Goal: Task Accomplishment & Management: Manage account settings

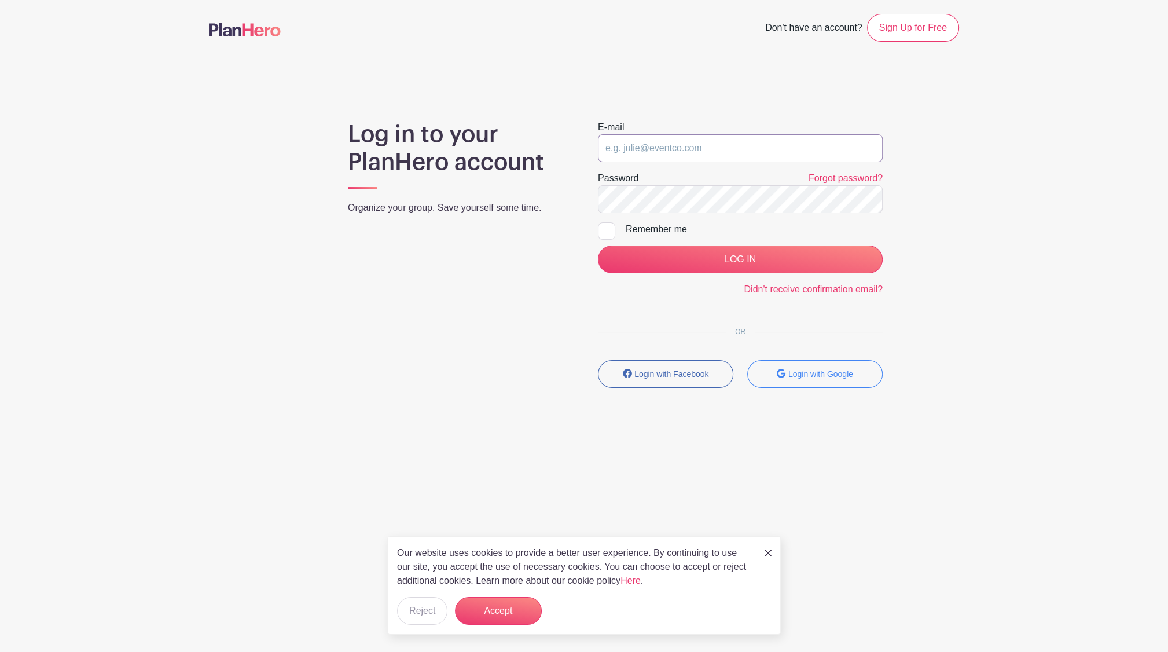
type input "[EMAIL_ADDRESS][DOMAIN_NAME]"
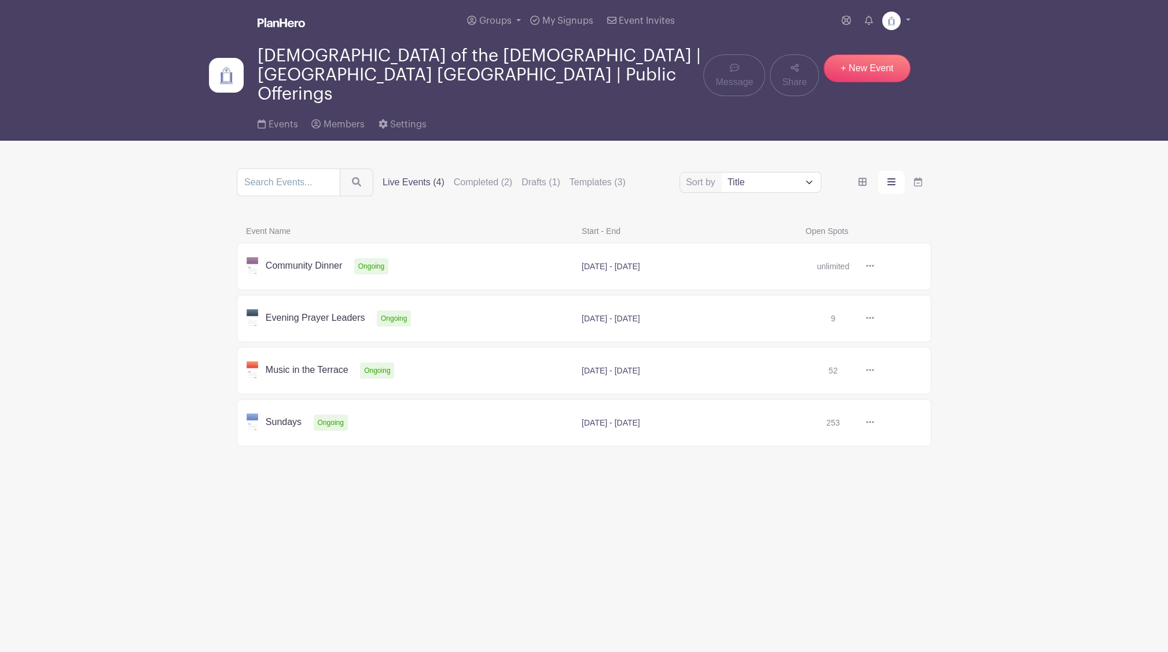
click at [874, 266] on link at bounding box center [874, 266] width 0 height 0
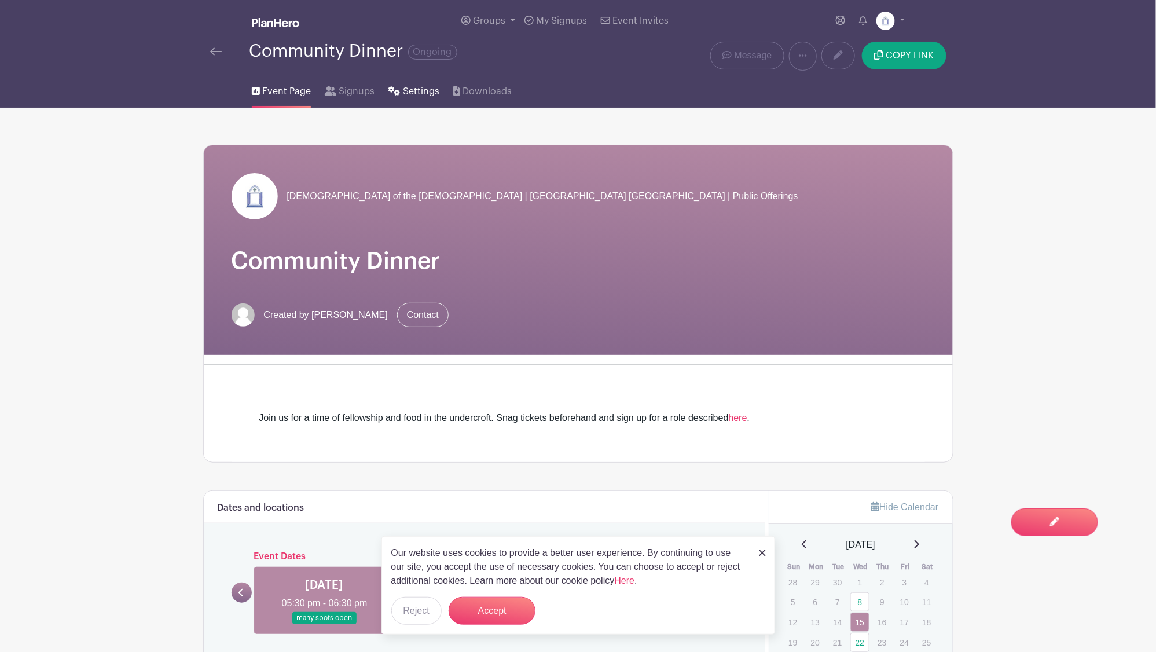
click at [412, 95] on span "Settings" at bounding box center [421, 91] width 36 height 14
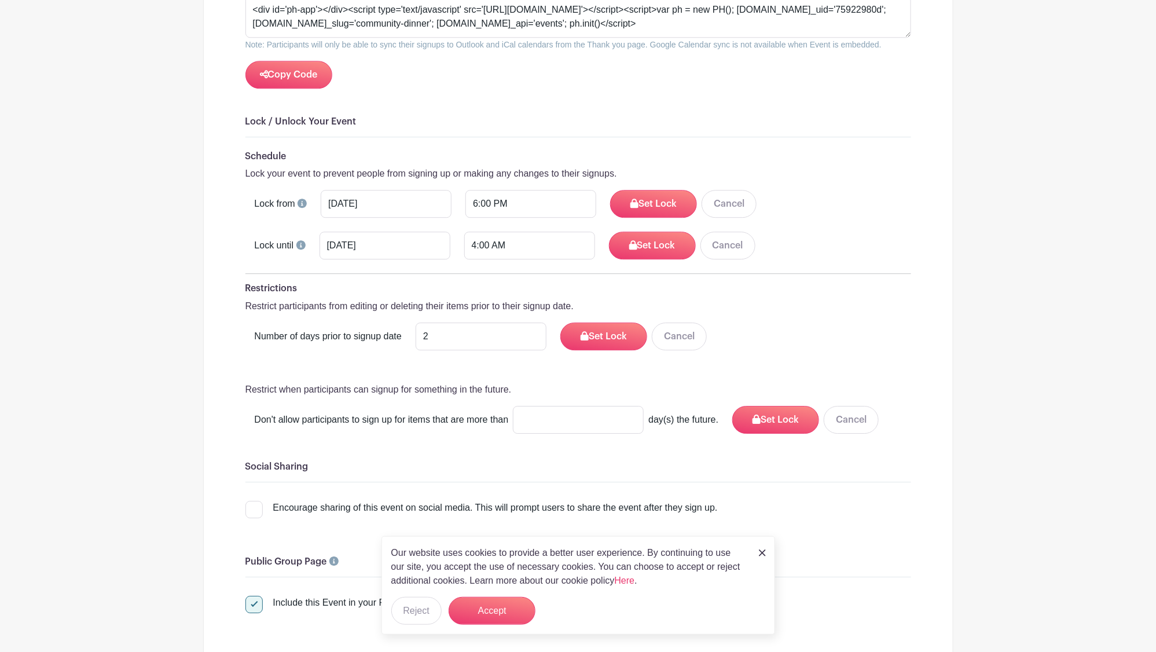
scroll to position [1423, 0]
click at [729, 190] on button "Cancel" at bounding box center [728, 204] width 55 height 28
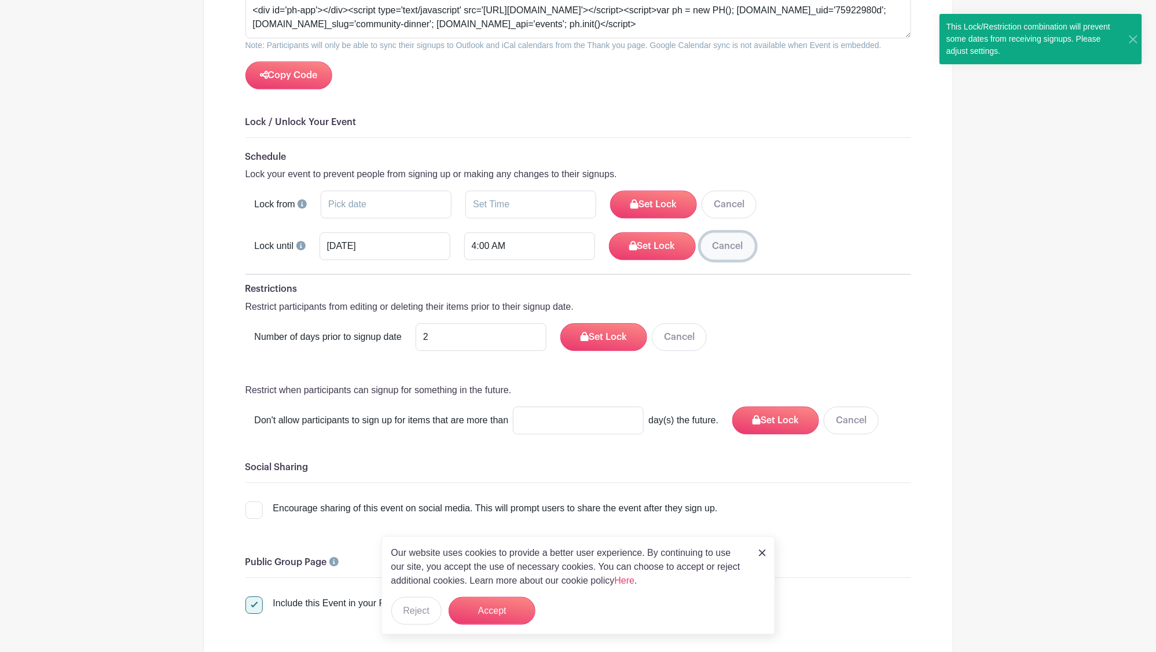
click at [728, 236] on button "Cancel" at bounding box center [727, 246] width 55 height 28
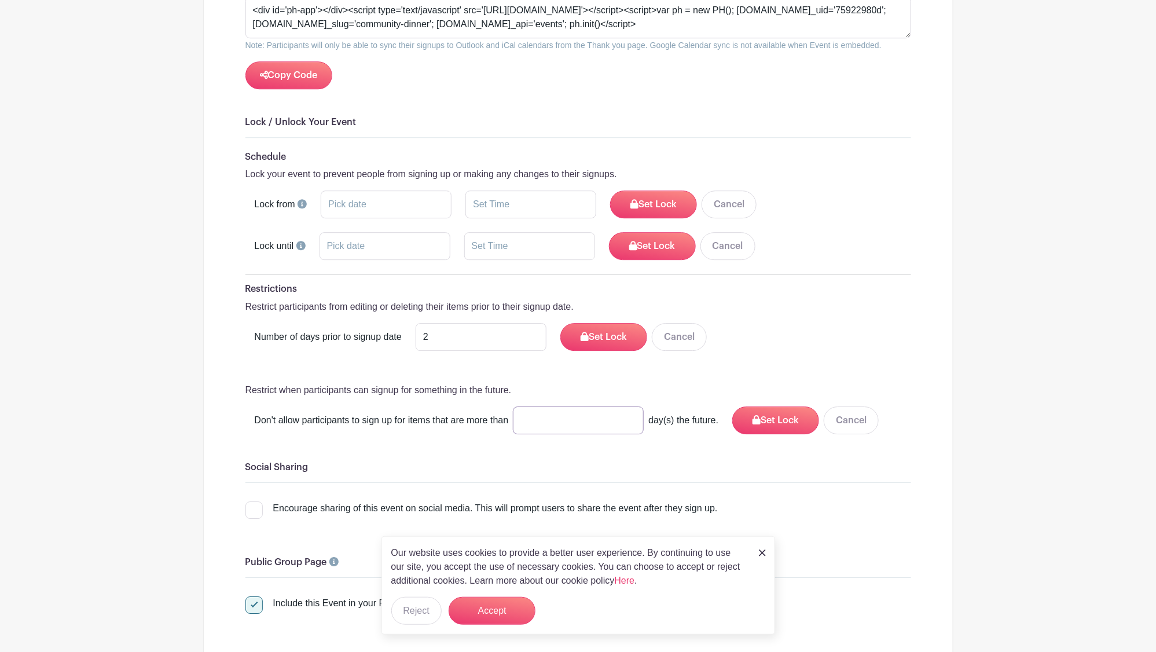
click at [593, 406] on input "number" at bounding box center [578, 420] width 131 height 28
type input "7"
click at [748, 406] on button "Set Lock" at bounding box center [775, 420] width 87 height 28
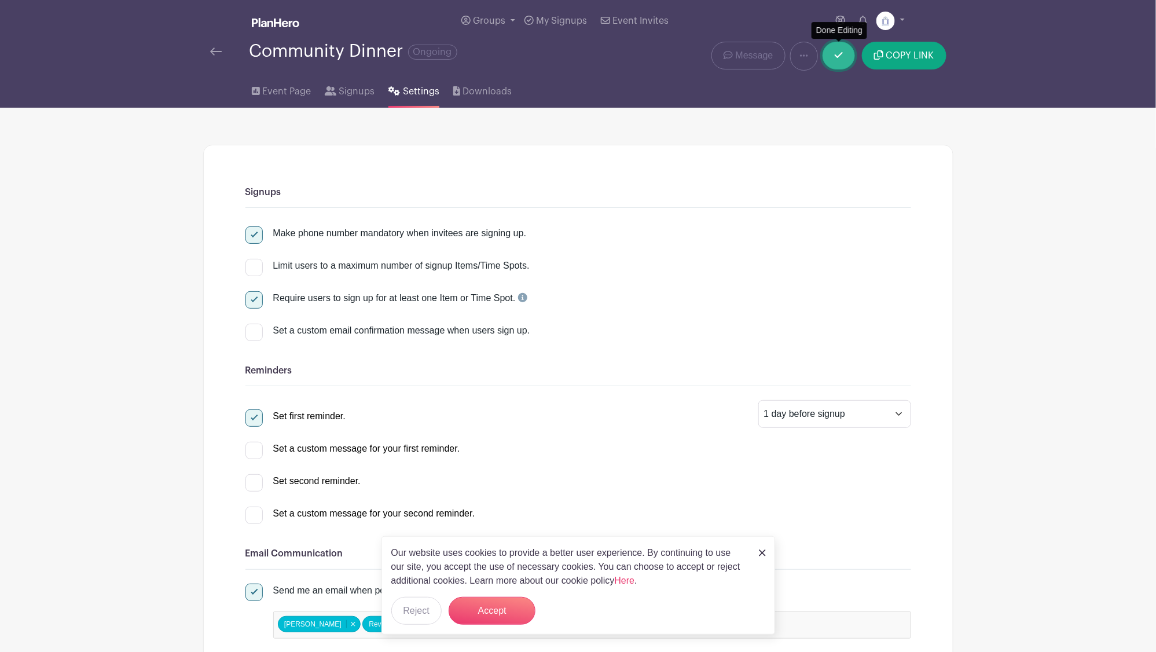
click at [836, 55] on icon at bounding box center [839, 55] width 8 height 6
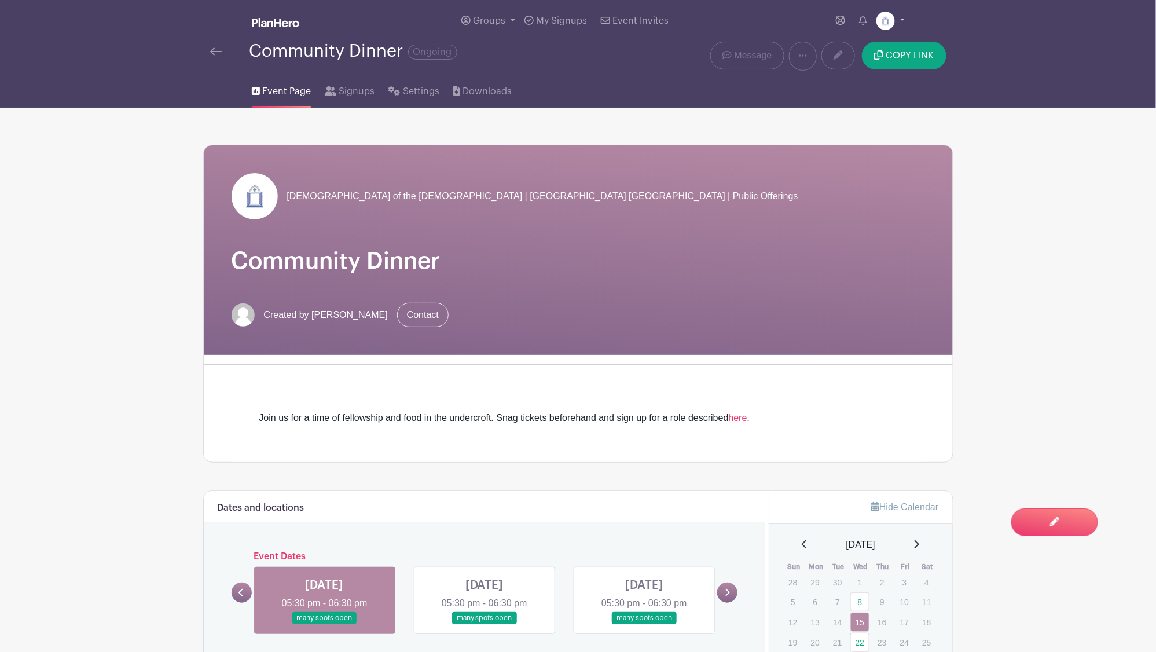
click at [884, 20] on img at bounding box center [885, 21] width 19 height 19
click at [846, 90] on link "Logout" at bounding box center [858, 95] width 91 height 19
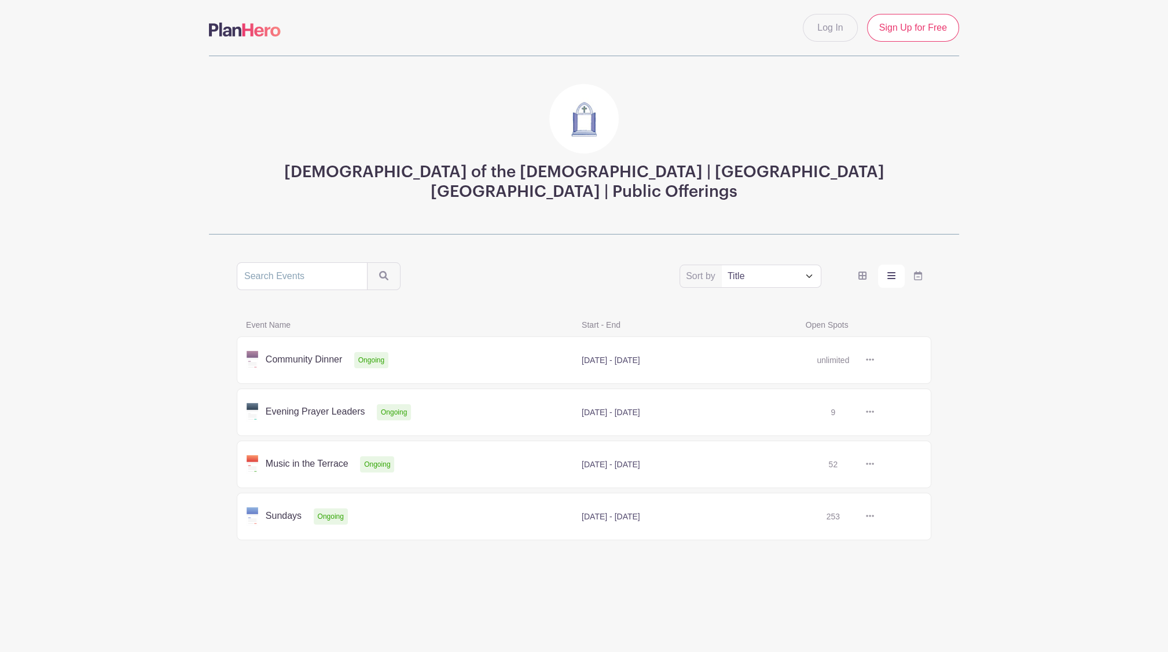
click at [874, 360] on link at bounding box center [874, 360] width 0 height 0
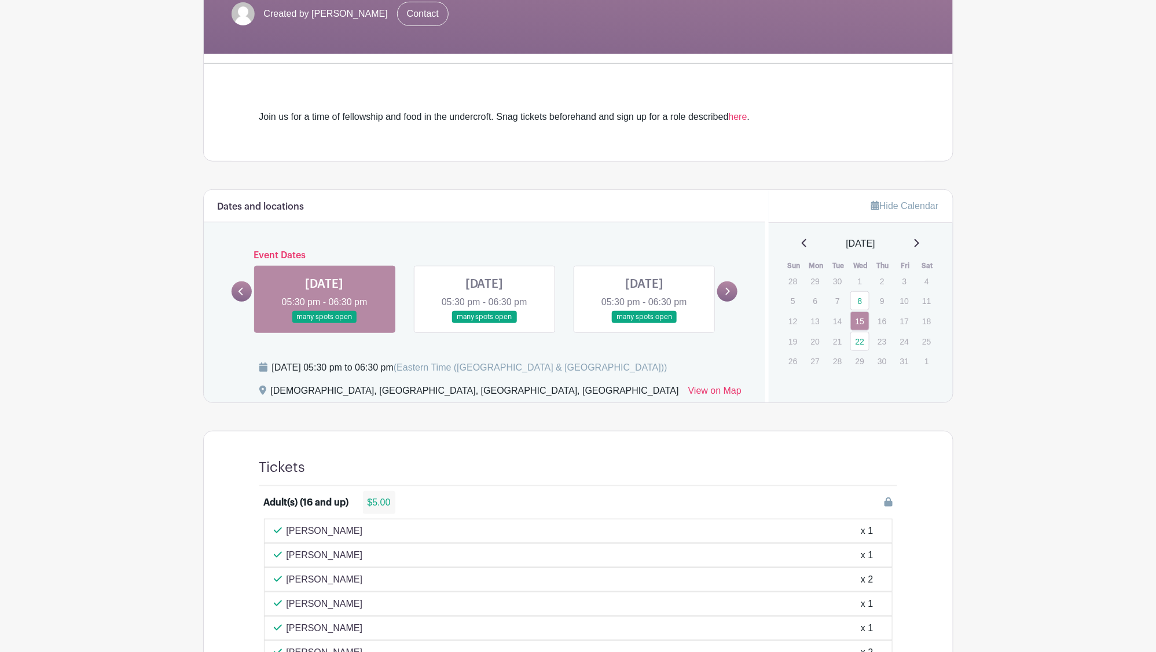
scroll to position [250, 0]
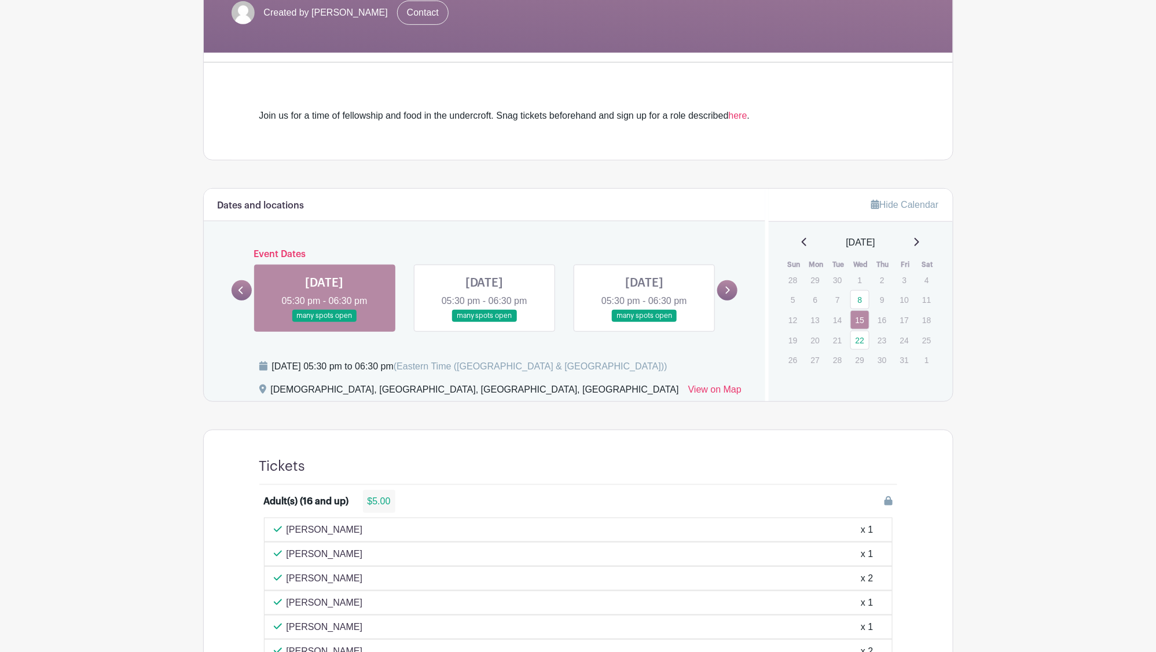
click at [325, 322] on link at bounding box center [325, 322] width 0 height 0
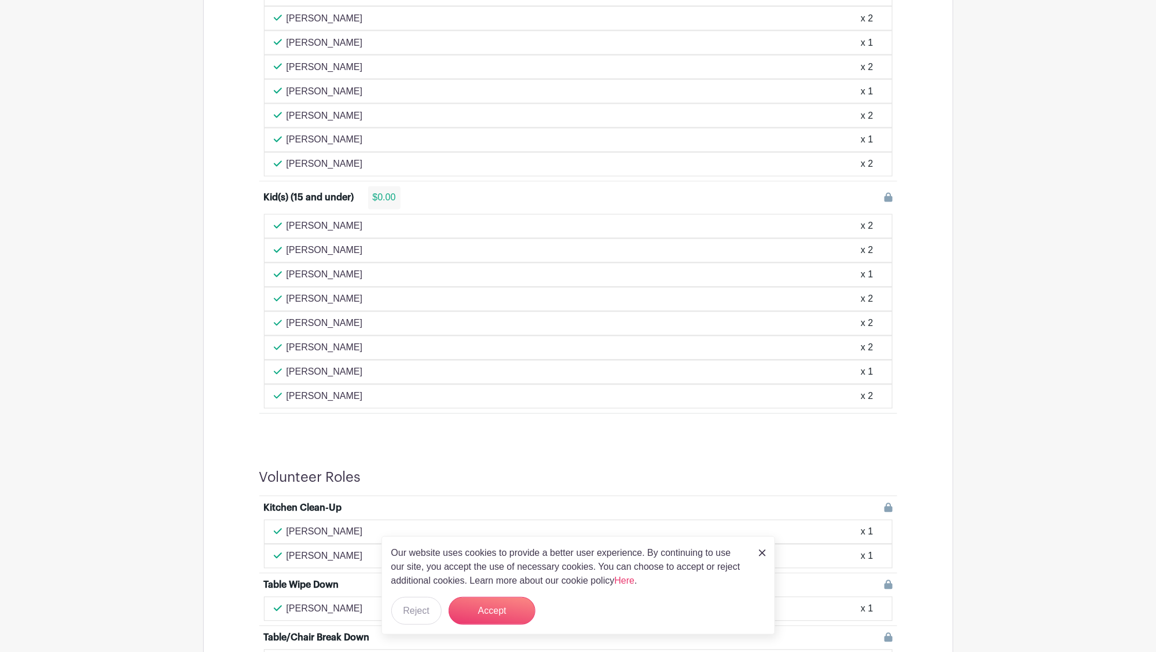
scroll to position [889, 0]
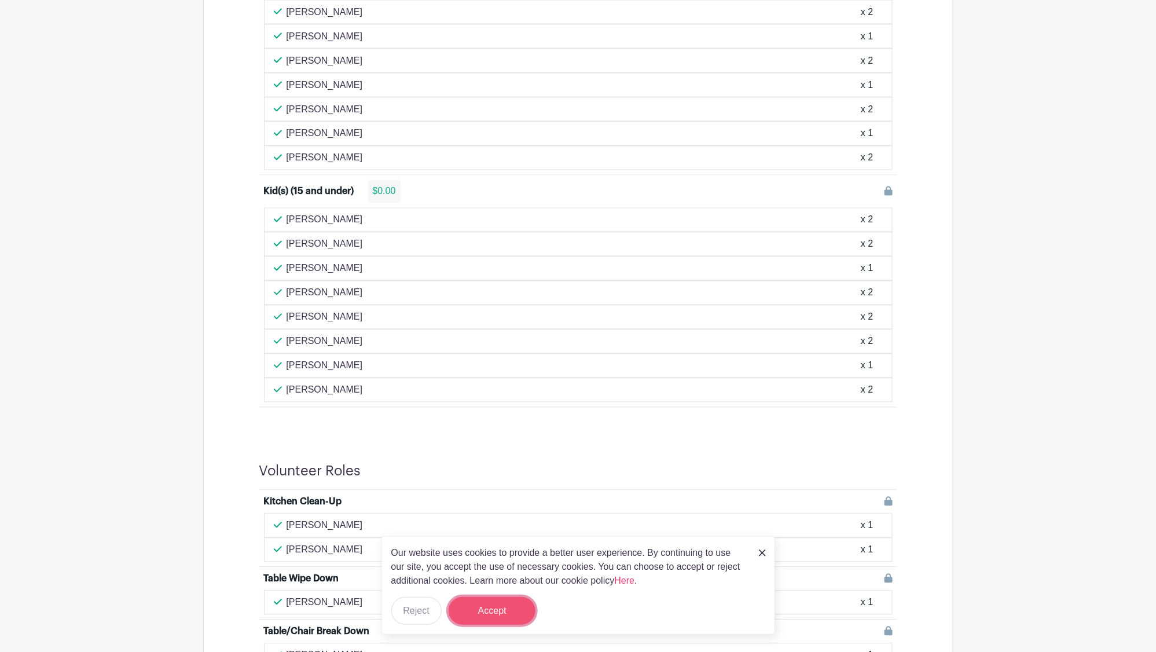
click at [519, 605] on button "Accept" at bounding box center [492, 611] width 87 height 28
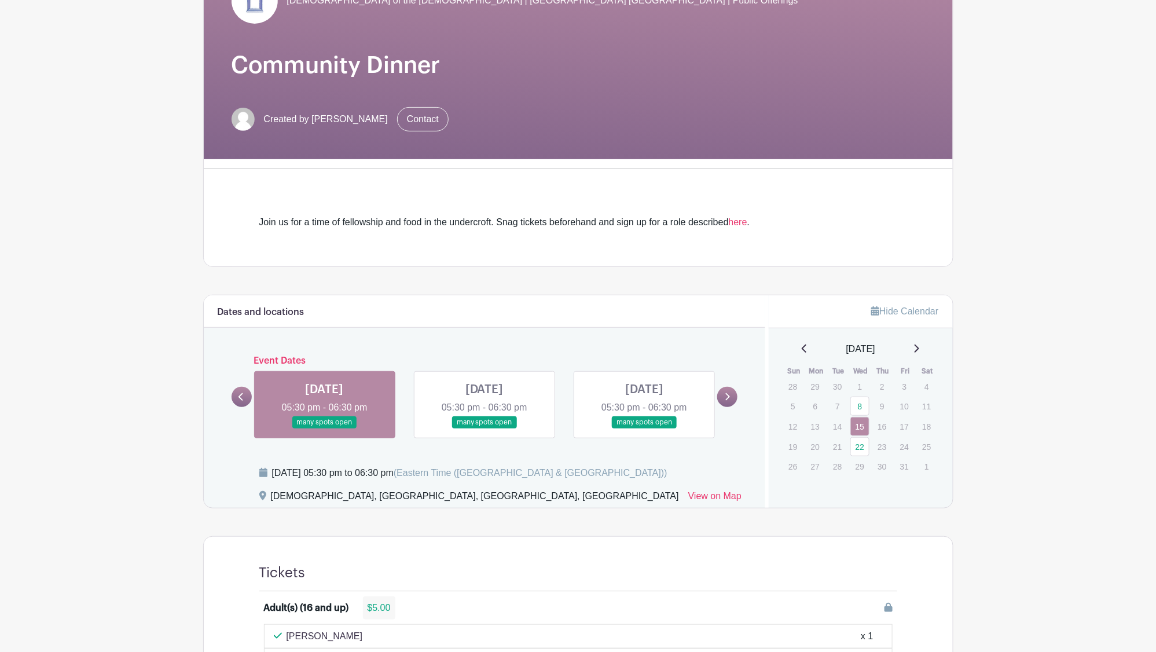
scroll to position [0, 0]
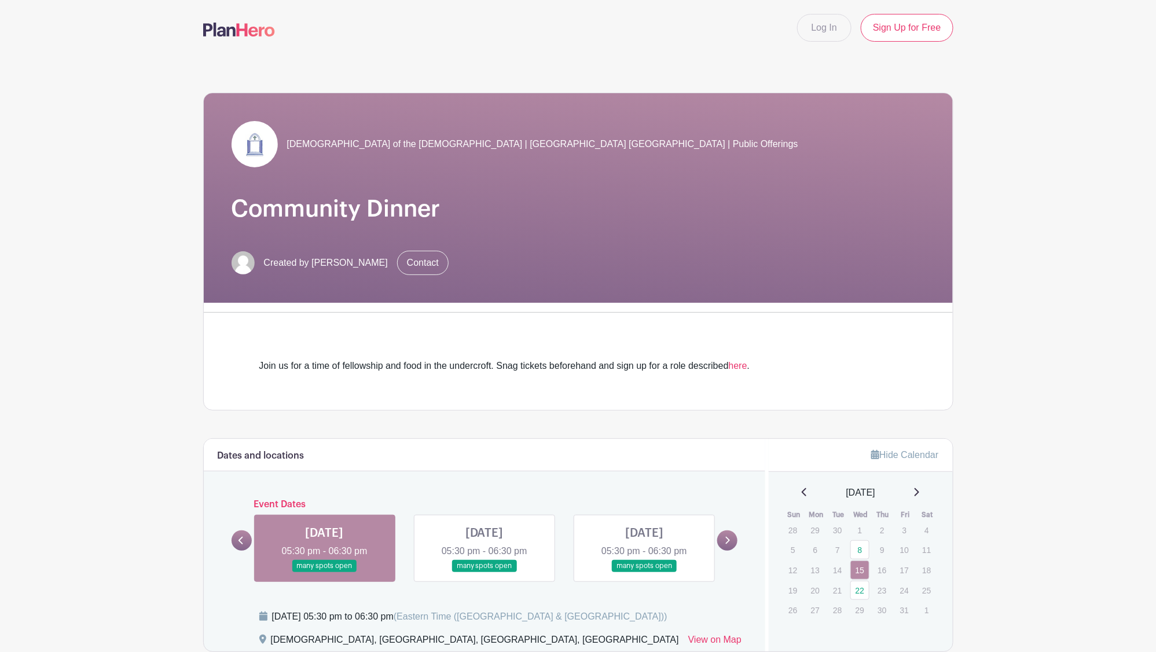
click at [484, 572] on link at bounding box center [484, 572] width 0 height 0
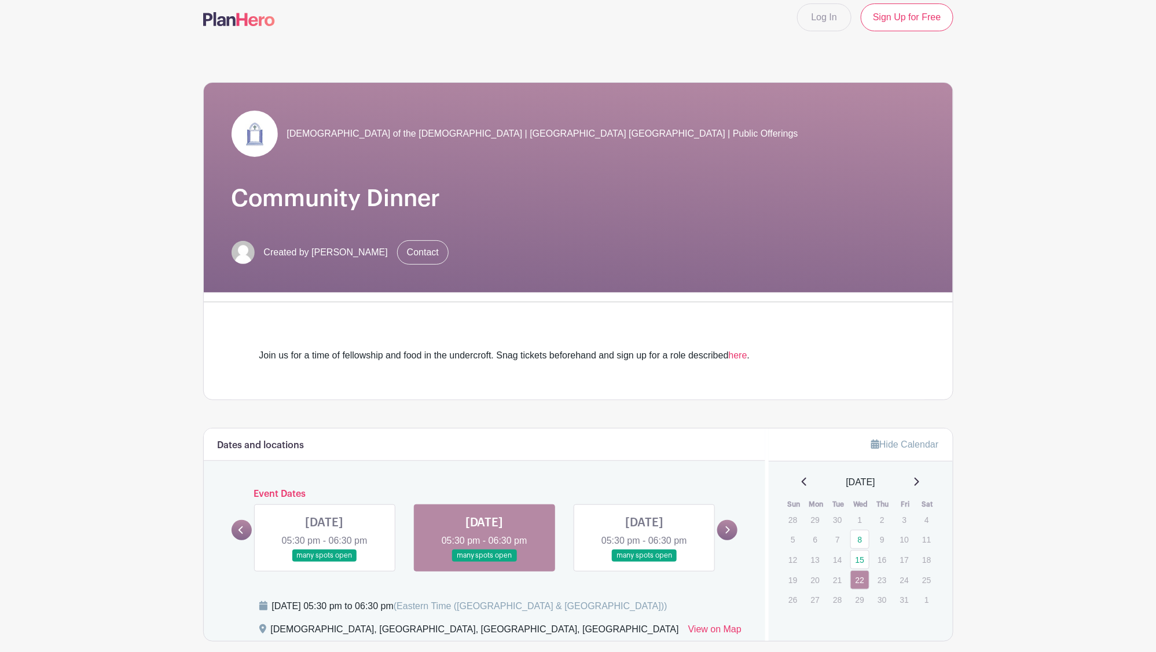
scroll to position [9, 0]
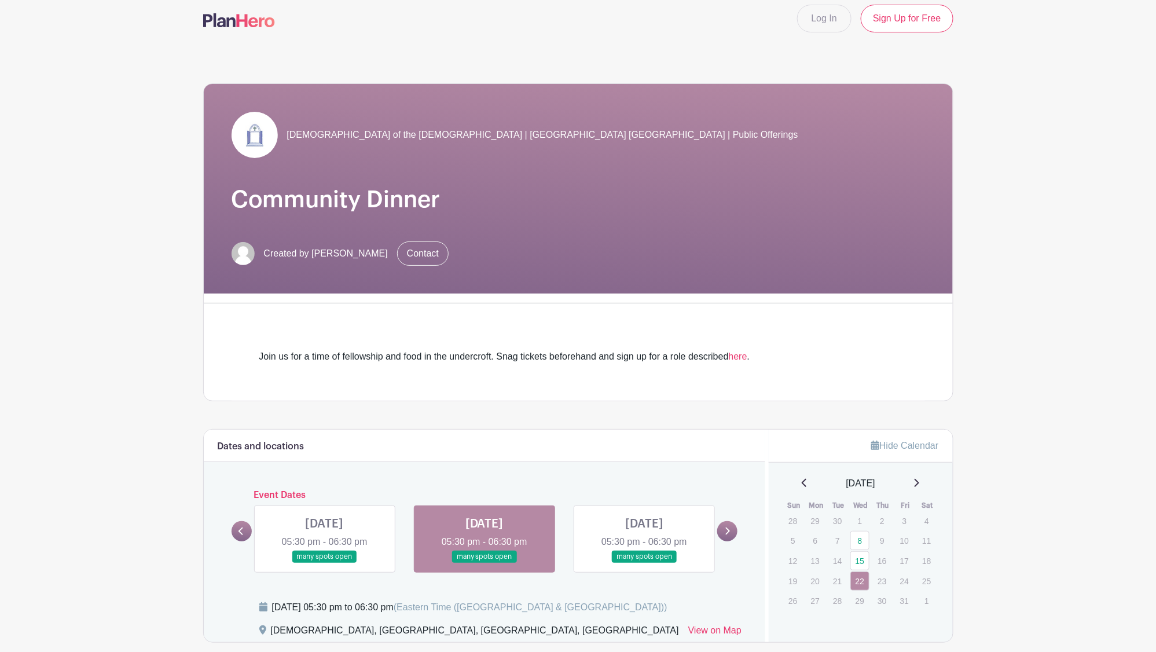
click at [644, 563] on link at bounding box center [644, 563] width 0 height 0
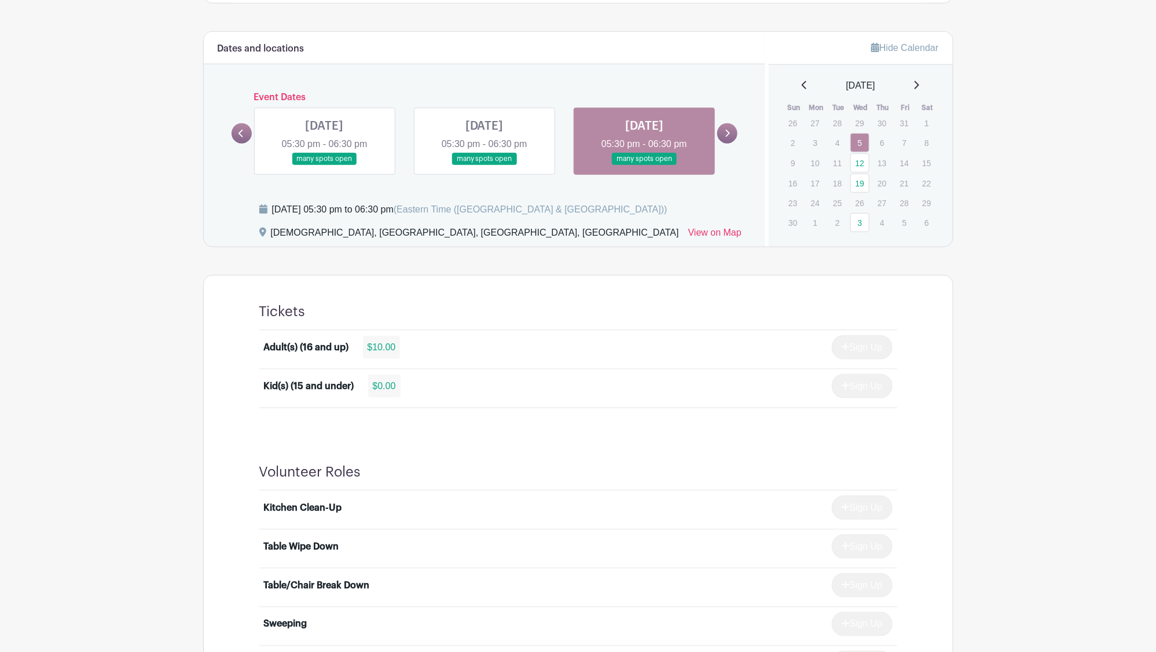
scroll to position [256, 0]
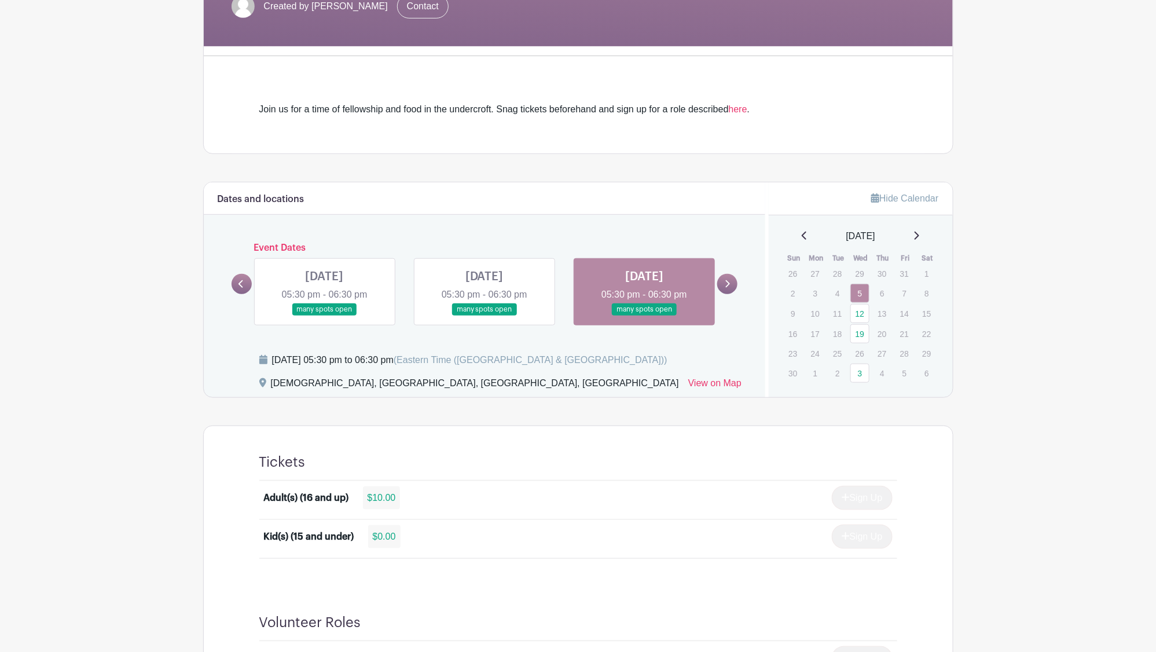
click at [325, 315] on link at bounding box center [325, 315] width 0 height 0
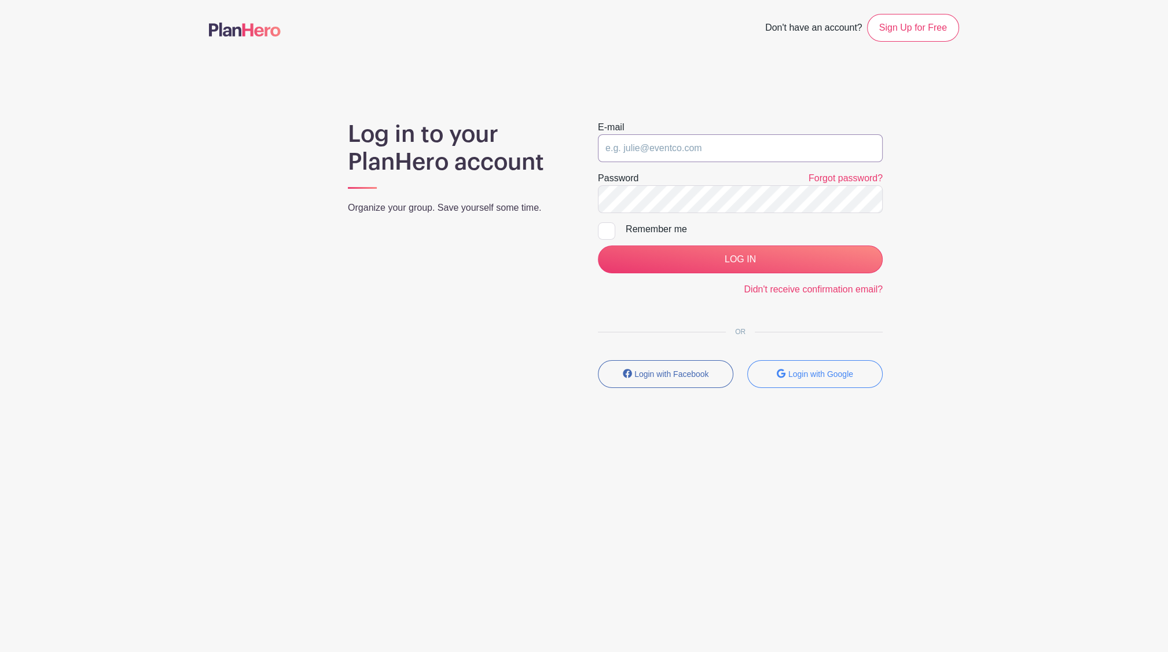
type input "[EMAIL_ADDRESS][DOMAIN_NAME]"
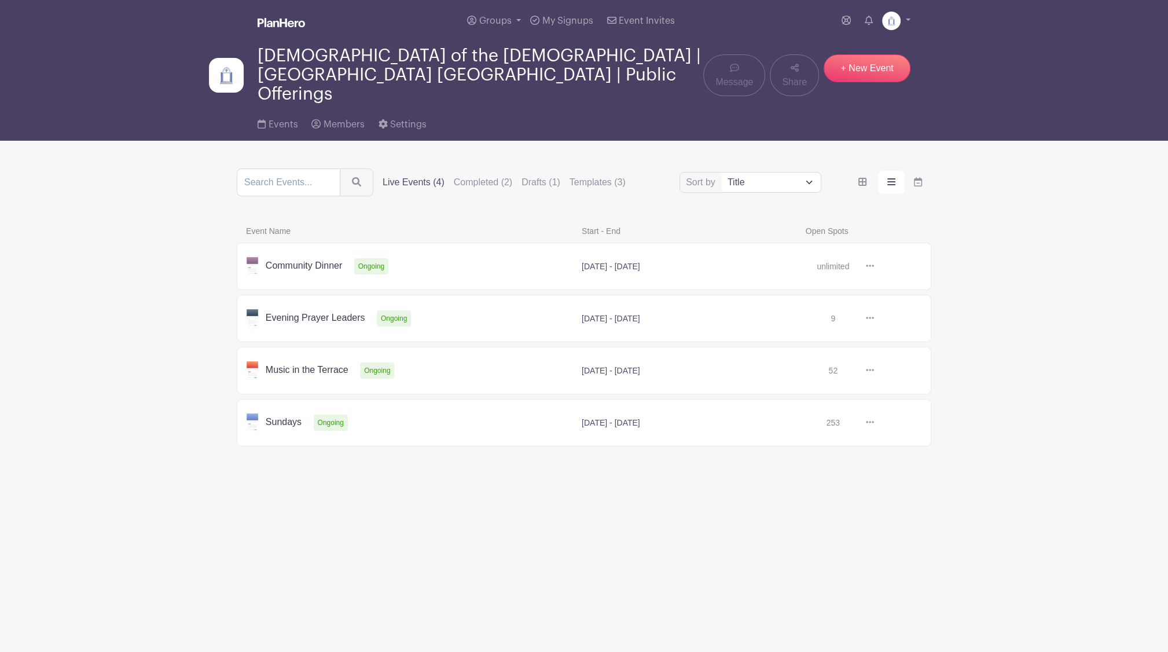
click at [874, 266] on link at bounding box center [874, 266] width 0 height 0
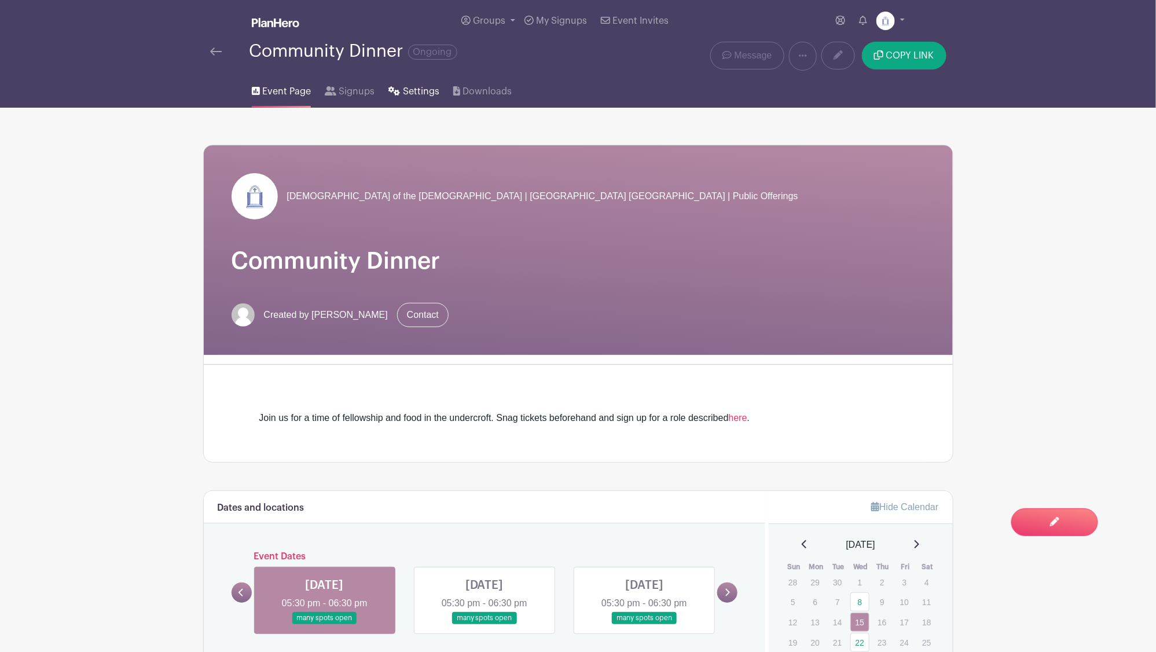
click at [420, 82] on link "Settings" at bounding box center [413, 89] width 50 height 37
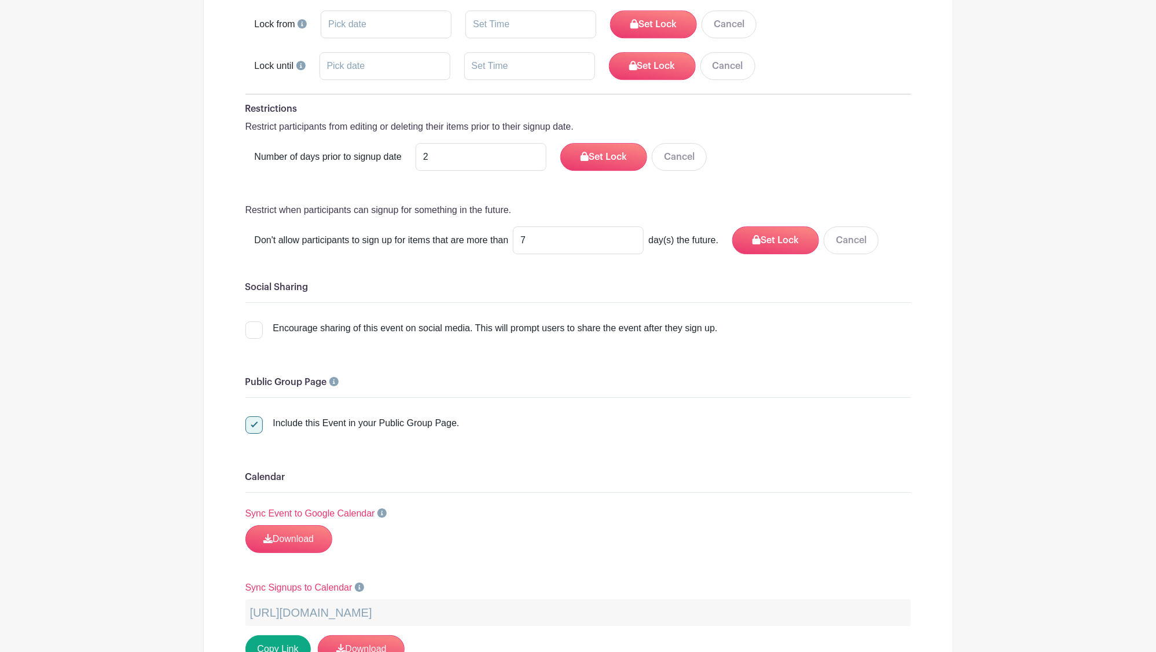
scroll to position [1517, 0]
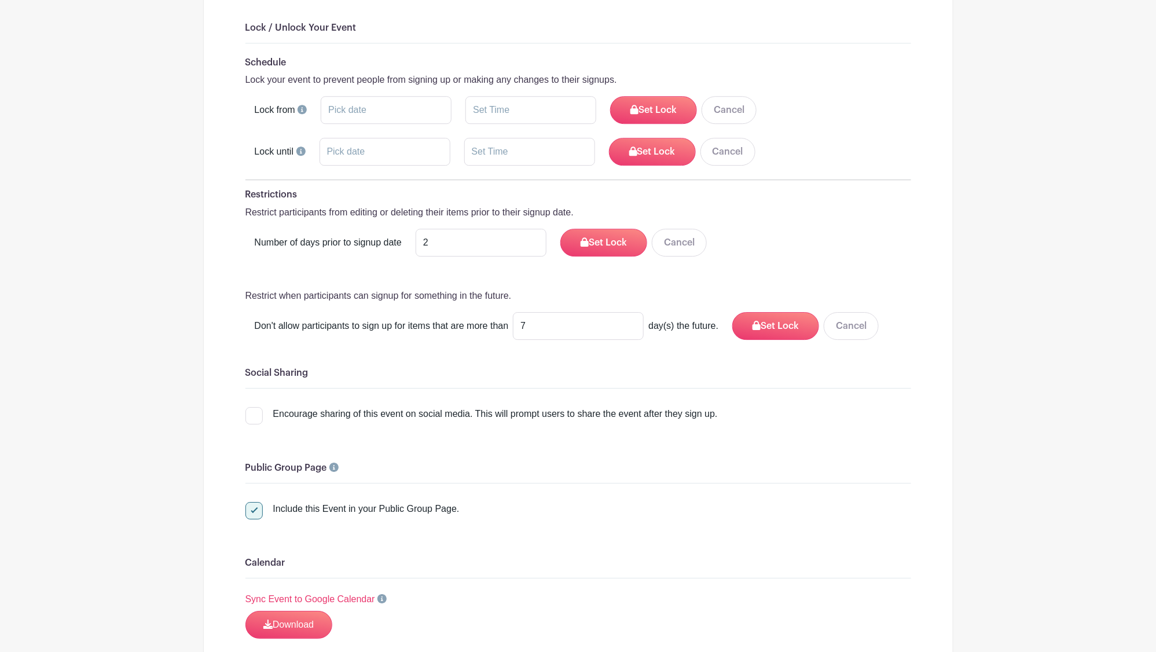
drag, startPoint x: 247, startPoint y: 184, endPoint x: 604, endPoint y: 195, distance: 357.8
click at [604, 195] on div "Restrictions Restrict participants from editing or deleting their items prior t…" at bounding box center [578, 264] width 666 height 150
copy div "Restrictions Restrict participants from editing or deleting their items prior t…"
